Goal: Complete application form

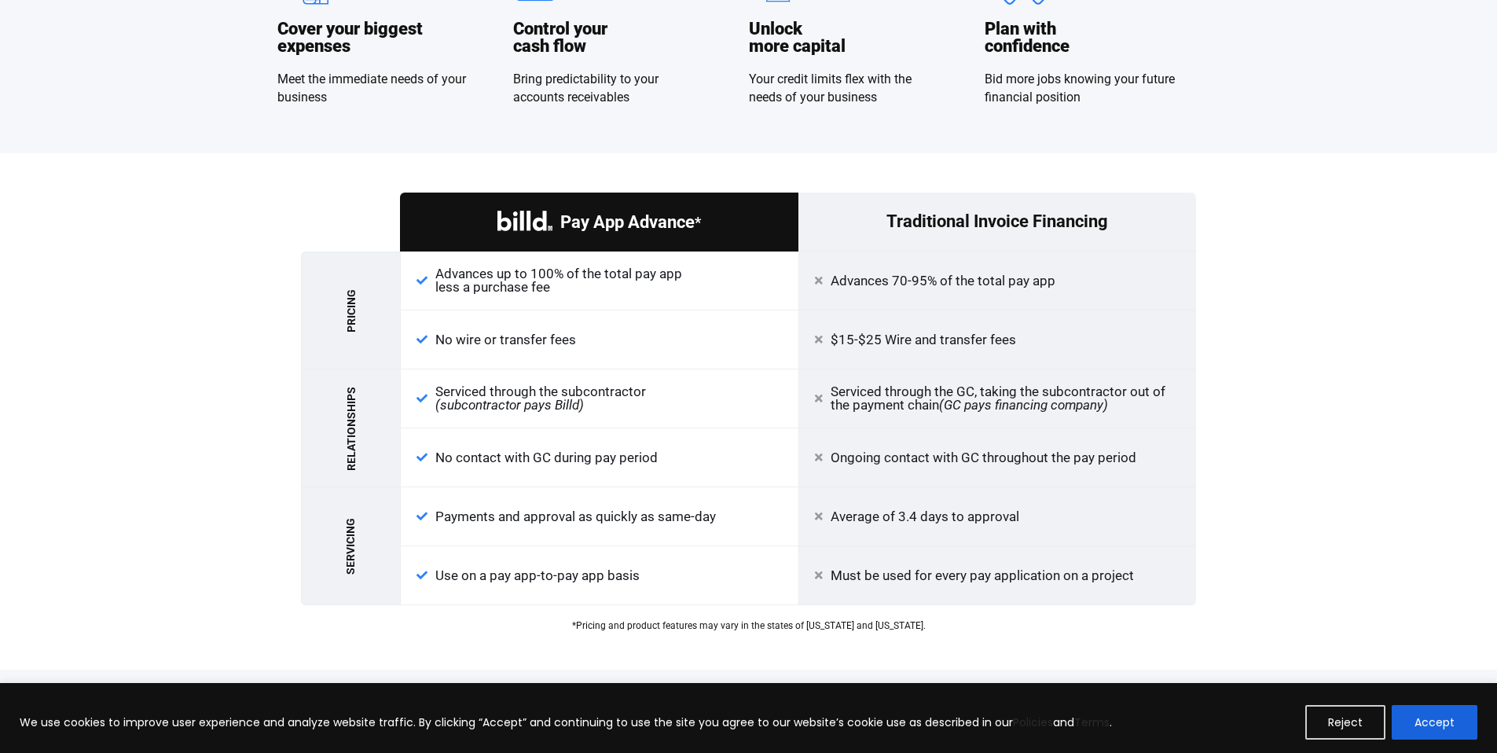
scroll to position [1600, 0]
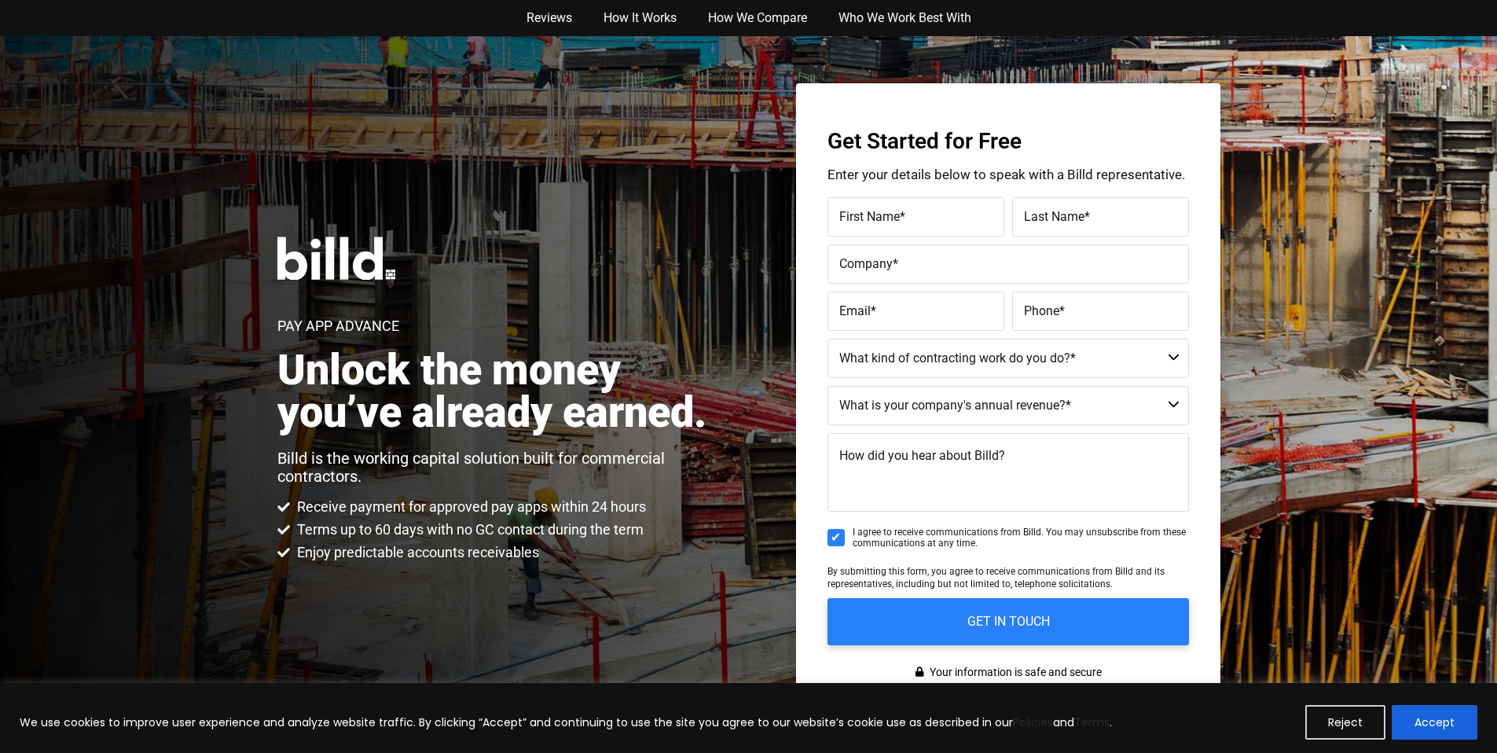
click at [1007, 396] on select "$40M + $25M - $40M $8M - $25M $4M - $8M $2M - $4M $1M - $2M Less than $1M" at bounding box center [1007, 405] width 361 height 39
click at [827, 386] on select "$40M + $25M - $40M $8M - $25M $4M - $8M $2M - $4M $1M - $2M Less than $1M" at bounding box center [1007, 405] width 361 height 39
click at [930, 398] on select "$40M + $25M - $40M $8M - $25M $4M - $8M $2M - $4M $1M - $2M Less than $1M" at bounding box center [1007, 405] width 361 height 39
select select "$4M - $8M"
click at [827, 386] on select "$40M + $25M - $40M $8M - $25M $4M - $8M $2M - $4M $1M - $2M Less than $1M" at bounding box center [1007, 405] width 361 height 39
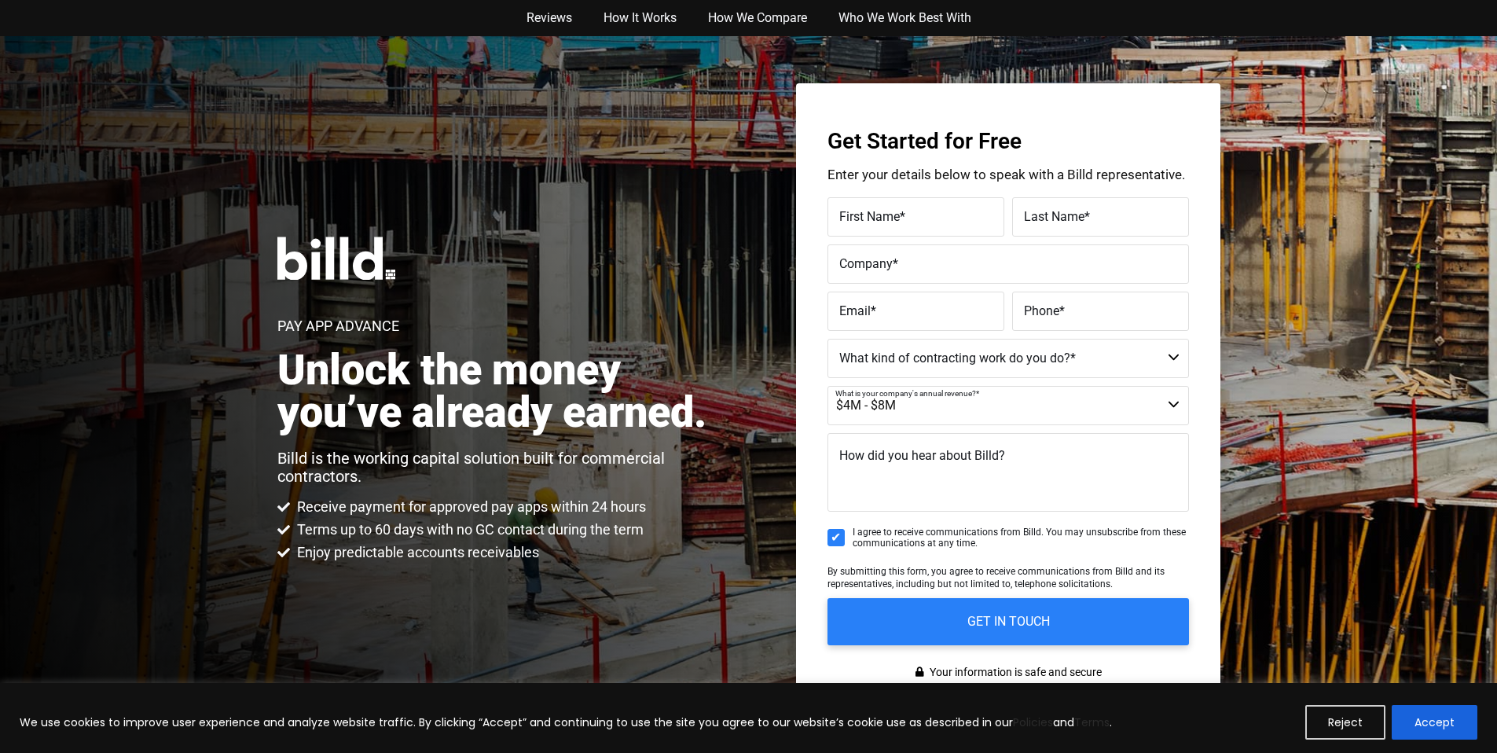
click at [933, 368] on select "Commercial Commercial and Residential Residential Not a Contractor" at bounding box center [1007, 358] width 361 height 39
click at [827, 339] on select "Commercial Commercial and Residential Residential Not a Contractor" at bounding box center [1007, 358] width 361 height 39
click at [916, 355] on select "Commercial Commercial and Residential Residential Not a Contractor" at bounding box center [1007, 358] width 361 height 39
select select "Not a Contractor"
click at [827, 339] on select "Commercial Commercial and Residential Residential Not a Contractor" at bounding box center [1007, 358] width 361 height 39
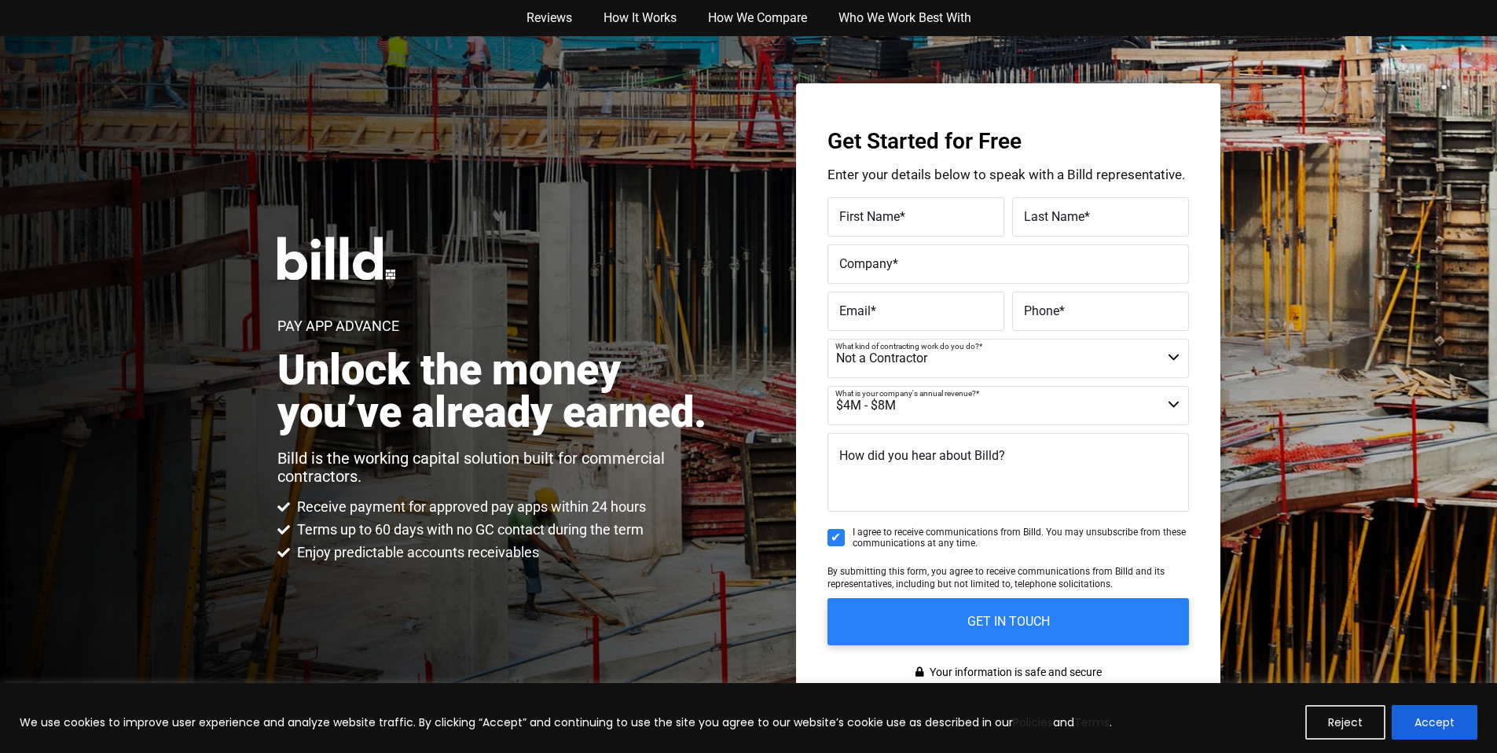
click at [938, 221] on label "First Name *" at bounding box center [915, 217] width 153 height 23
click at [938, 221] on input "First Name *" at bounding box center [915, 216] width 177 height 39
